Goal: Task Accomplishment & Management: Manage account settings

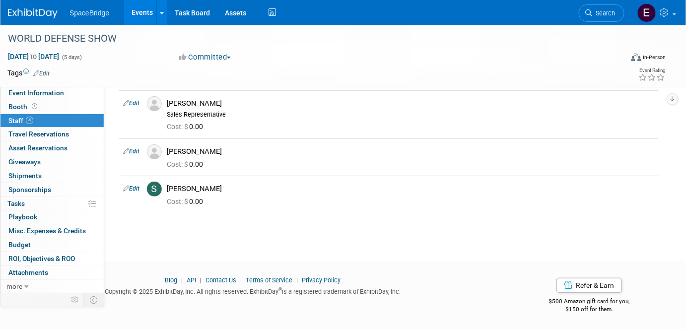
click at [34, 16] on img at bounding box center [33, 13] width 50 height 10
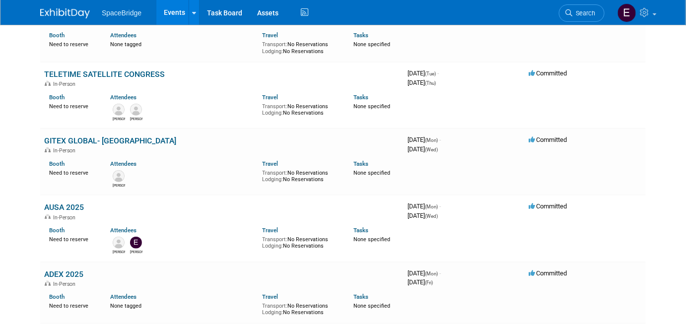
scroll to position [135, 0]
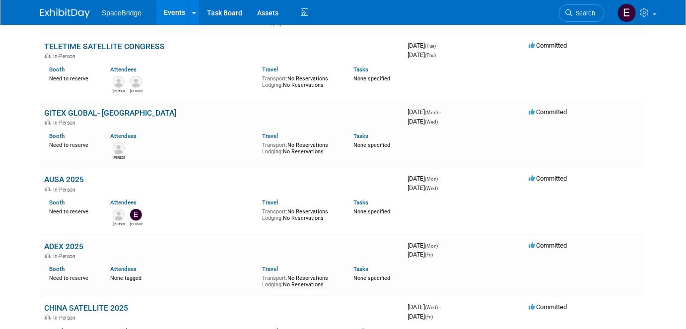
drag, startPoint x: 74, startPoint y: 178, endPoint x: 105, endPoint y: 183, distance: 31.1
click at [74, 178] on link "AUSA 2025" at bounding box center [64, 179] width 40 height 9
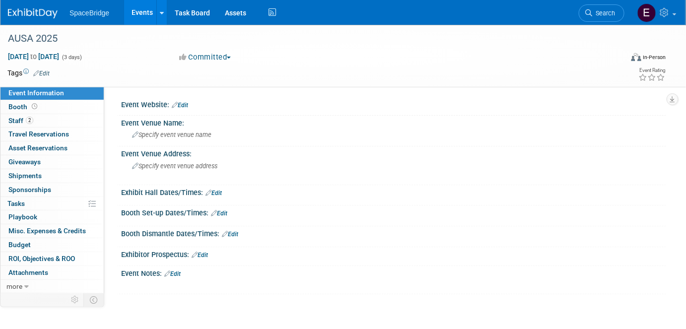
click at [218, 50] on div "AUSA 2025" at bounding box center [308, 38] width 617 height 27
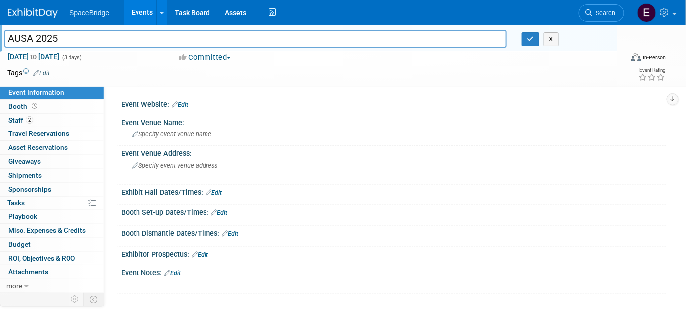
click at [218, 57] on button "Committed" at bounding box center [205, 57] width 59 height 10
click at [226, 101] on link "Not Going" at bounding box center [215, 101] width 78 height 14
click at [525, 40] on button "button" at bounding box center [530, 39] width 18 height 14
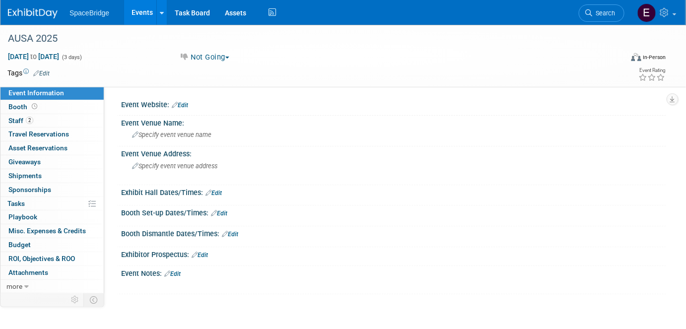
click at [36, 10] on img at bounding box center [33, 13] width 50 height 10
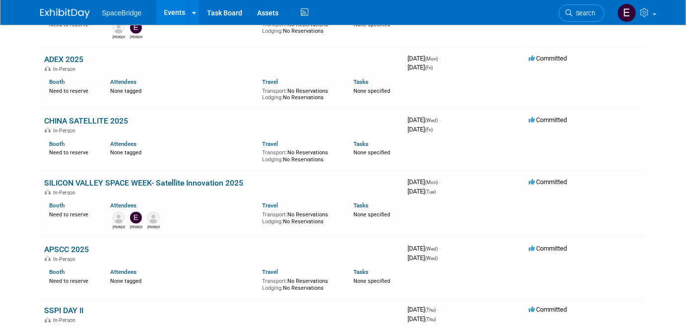
scroll to position [361, 0]
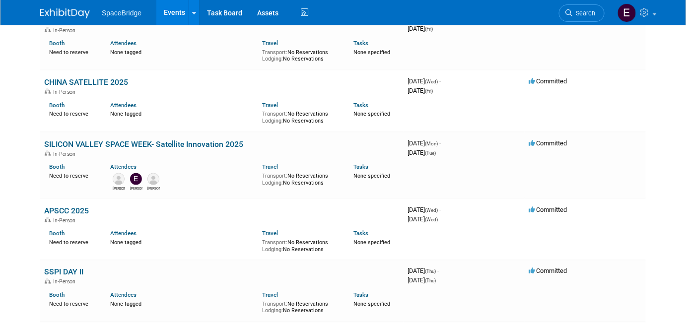
drag, startPoint x: 249, startPoint y: 142, endPoint x: 43, endPoint y: 142, distance: 206.4
click at [43, 142] on td "SILICON VALLEY SPACE WEEK- Satellite Innovation 2025 In-Person Booth Need to re…" at bounding box center [221, 165] width 363 height 66
copy link "SILICON VALLEY SPACE WEEK- Satellite Innovation 2025"
